Goal: Task Accomplishment & Management: Use online tool/utility

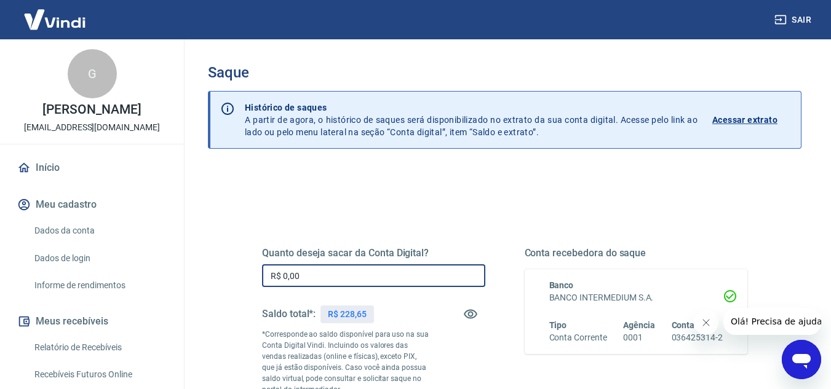
click at [335, 277] on input "R$ 0,00" at bounding box center [373, 275] width 223 height 23
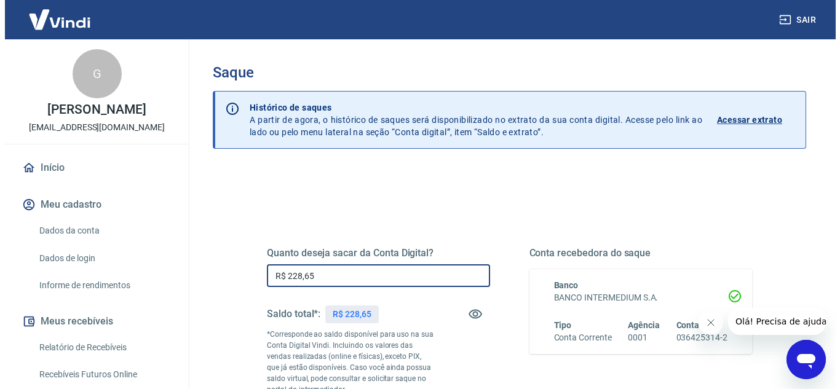
scroll to position [230, 0]
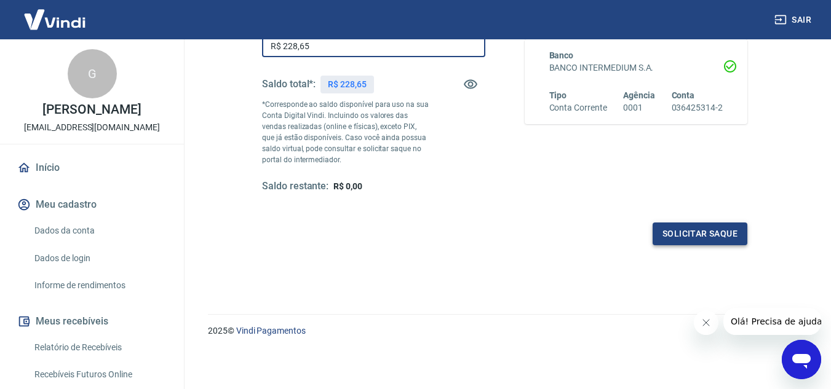
type input "R$ 228,65"
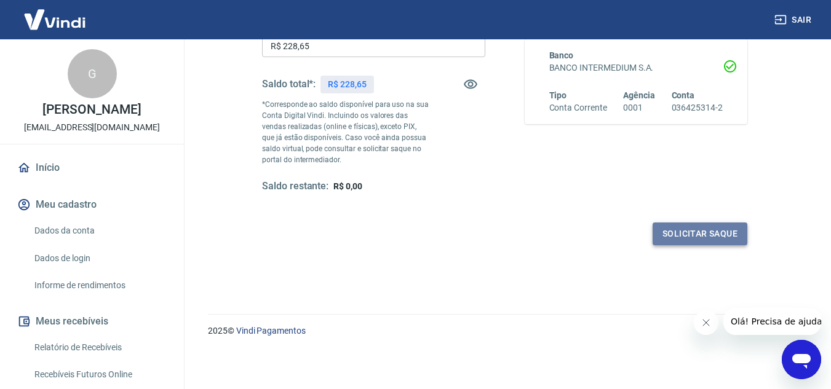
click at [702, 236] on button "Solicitar saque" at bounding box center [700, 234] width 95 height 23
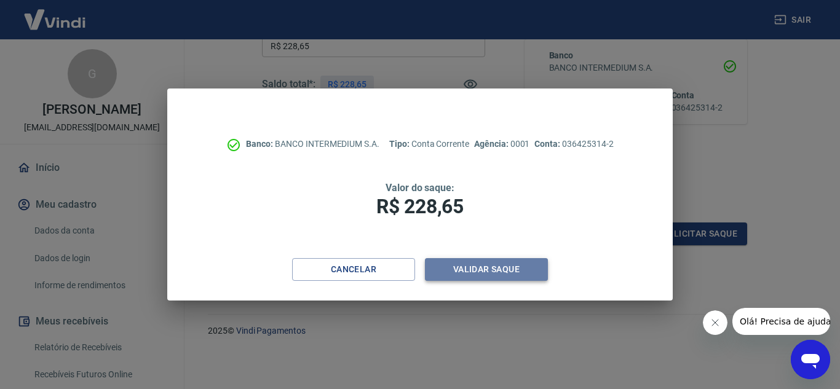
click at [489, 267] on button "Validar saque" at bounding box center [486, 269] width 123 height 23
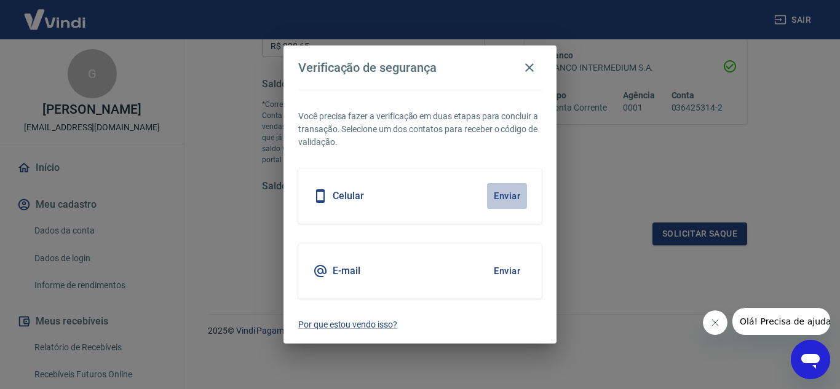
click at [515, 191] on button "Enviar" at bounding box center [507, 196] width 40 height 26
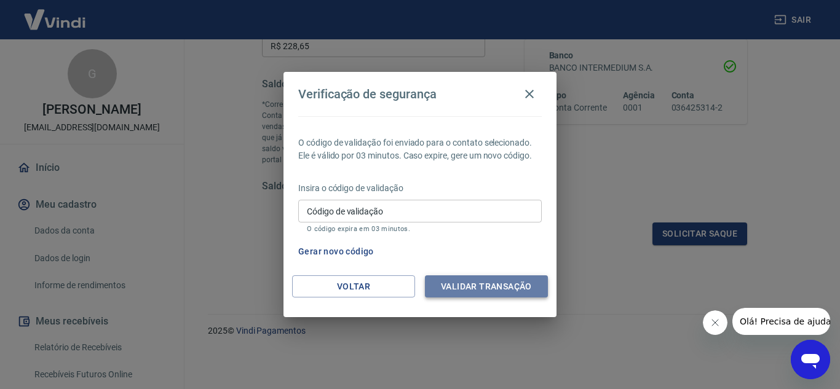
click at [503, 287] on button "Validar transação" at bounding box center [486, 287] width 123 height 23
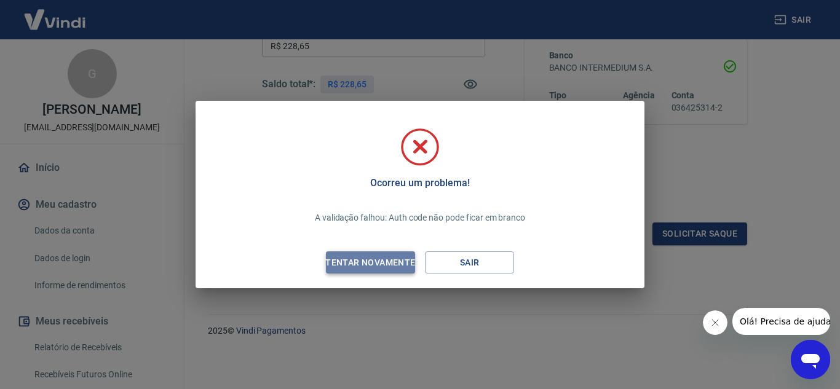
click at [392, 261] on div "Tentar novamente" at bounding box center [370, 262] width 119 height 15
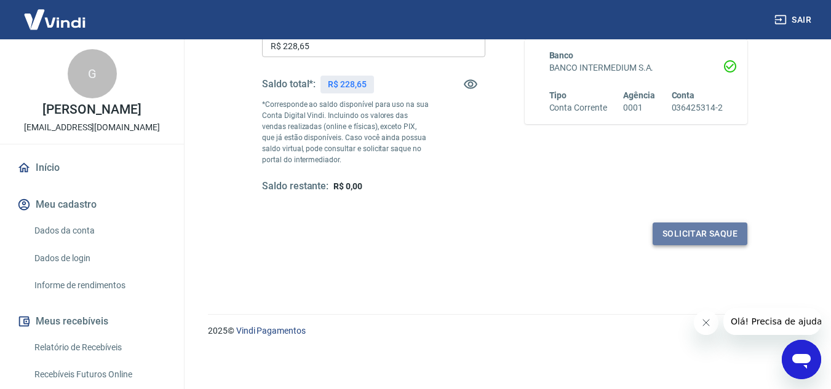
click at [681, 239] on button "Solicitar saque" at bounding box center [700, 234] width 95 height 23
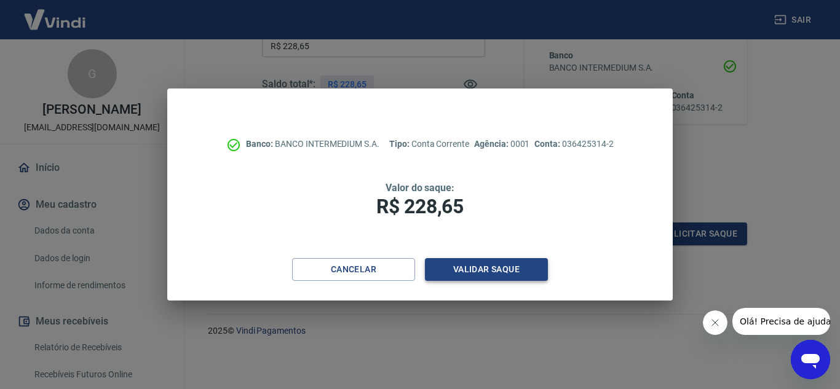
click at [483, 263] on button "Validar saque" at bounding box center [486, 269] width 123 height 23
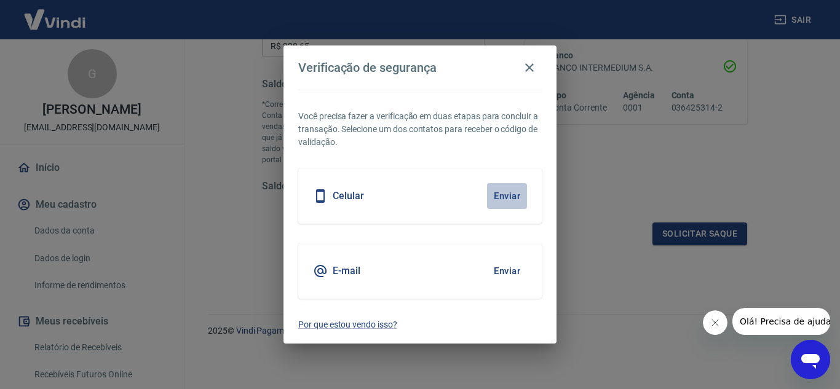
click at [499, 193] on button "Enviar" at bounding box center [507, 196] width 40 height 26
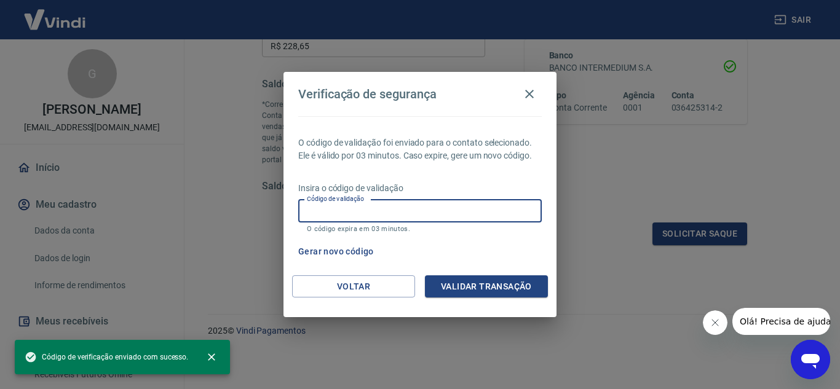
click at [378, 204] on input "Código de validação" at bounding box center [420, 211] width 244 height 23
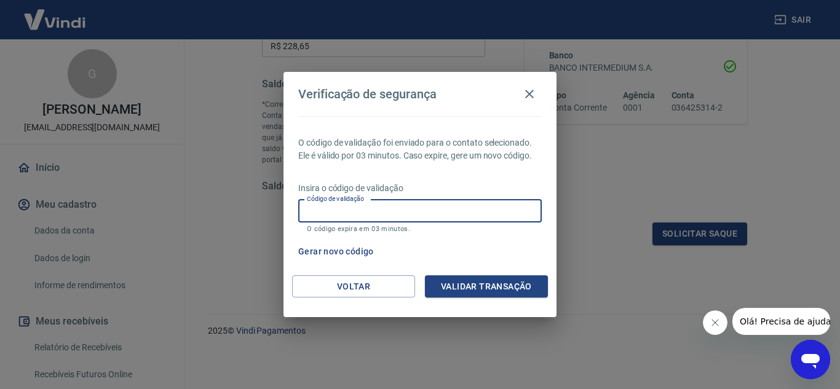
click at [328, 209] on input "Código de validação" at bounding box center [420, 211] width 244 height 23
type input "705027"
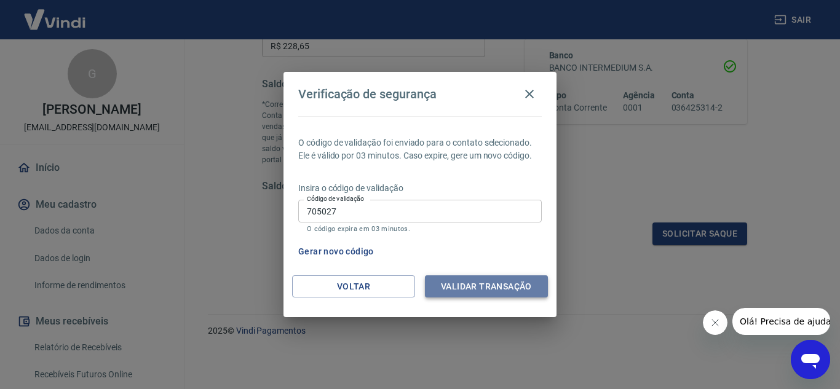
click at [470, 288] on button "Validar transação" at bounding box center [486, 287] width 123 height 23
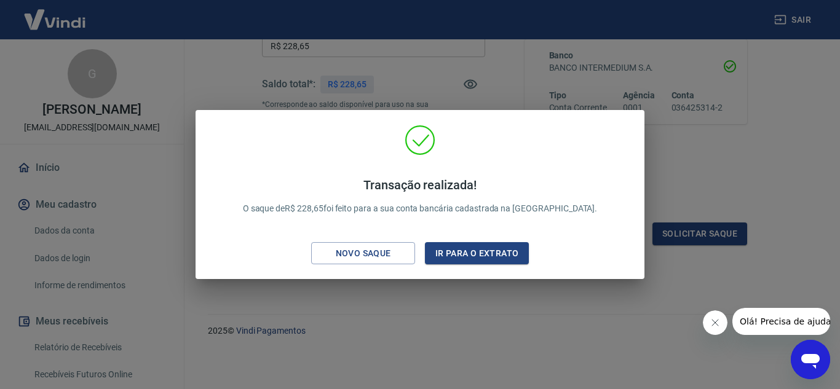
click at [82, 164] on div "Transação realizada! O saque de R$ 228,65 foi feito para a sua conta bancária c…" at bounding box center [420, 194] width 840 height 389
